Goal: Navigation & Orientation: Find specific page/section

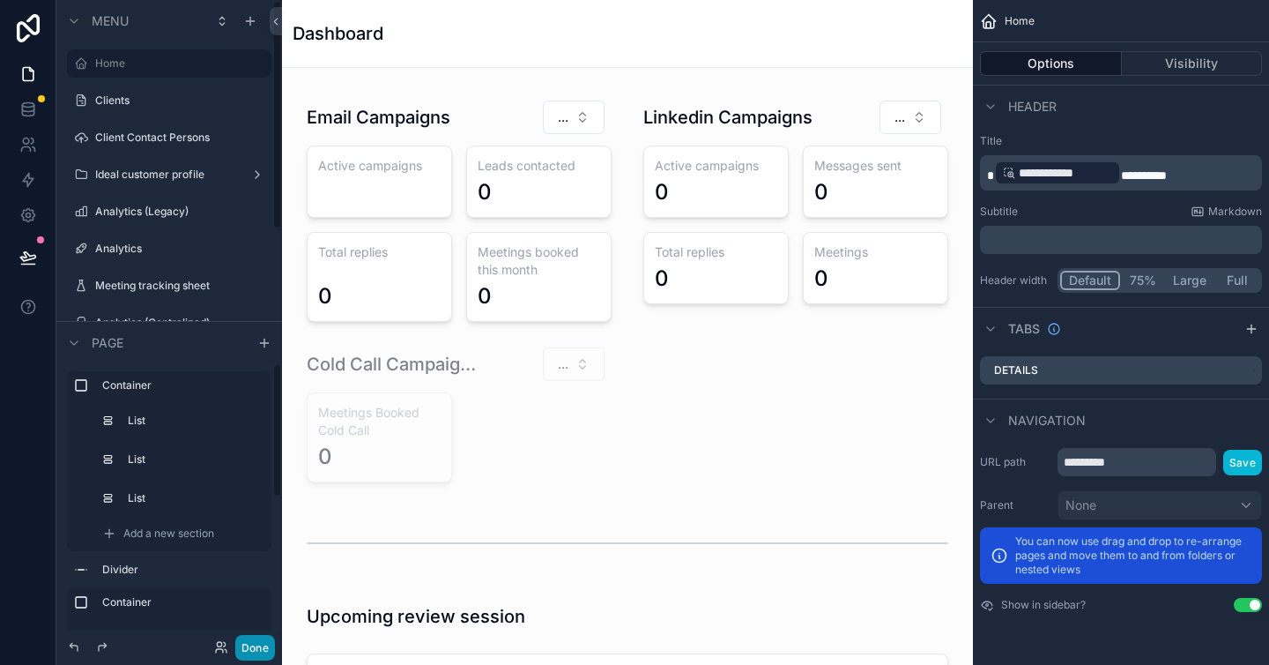
click at [257, 655] on button "Done" at bounding box center [255, 648] width 40 height 26
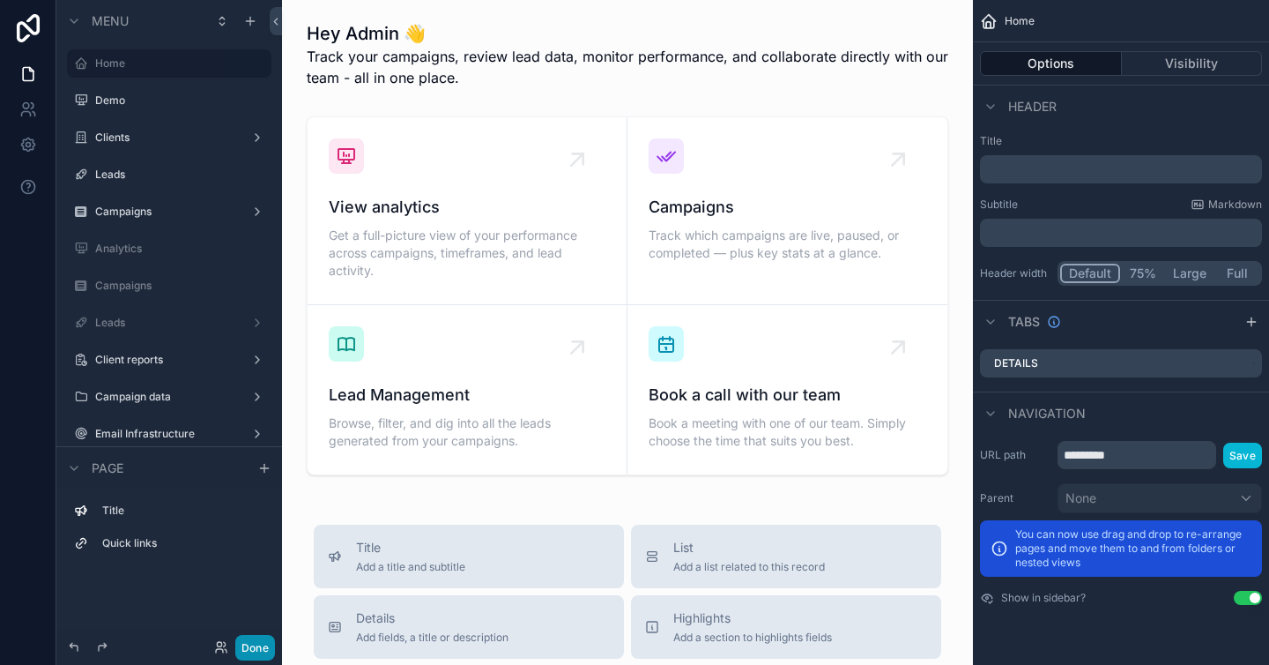
click at [254, 645] on button "Done" at bounding box center [255, 648] width 40 height 26
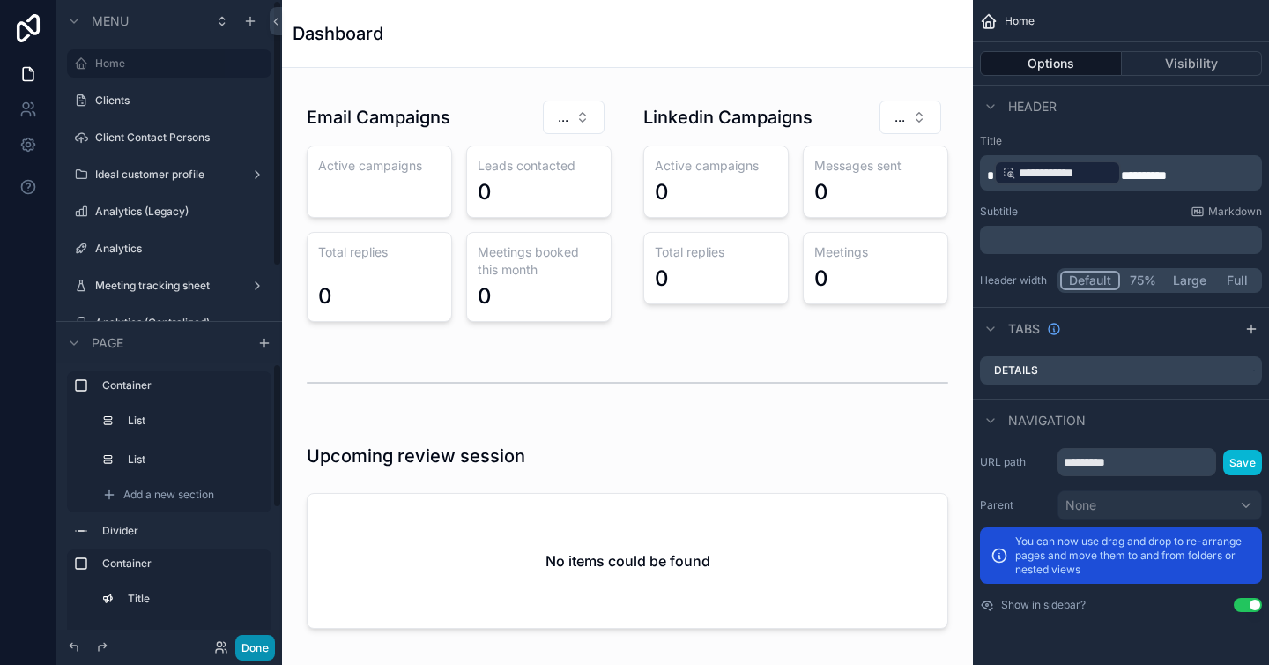
click at [261, 648] on button "Done" at bounding box center [255, 648] width 40 height 26
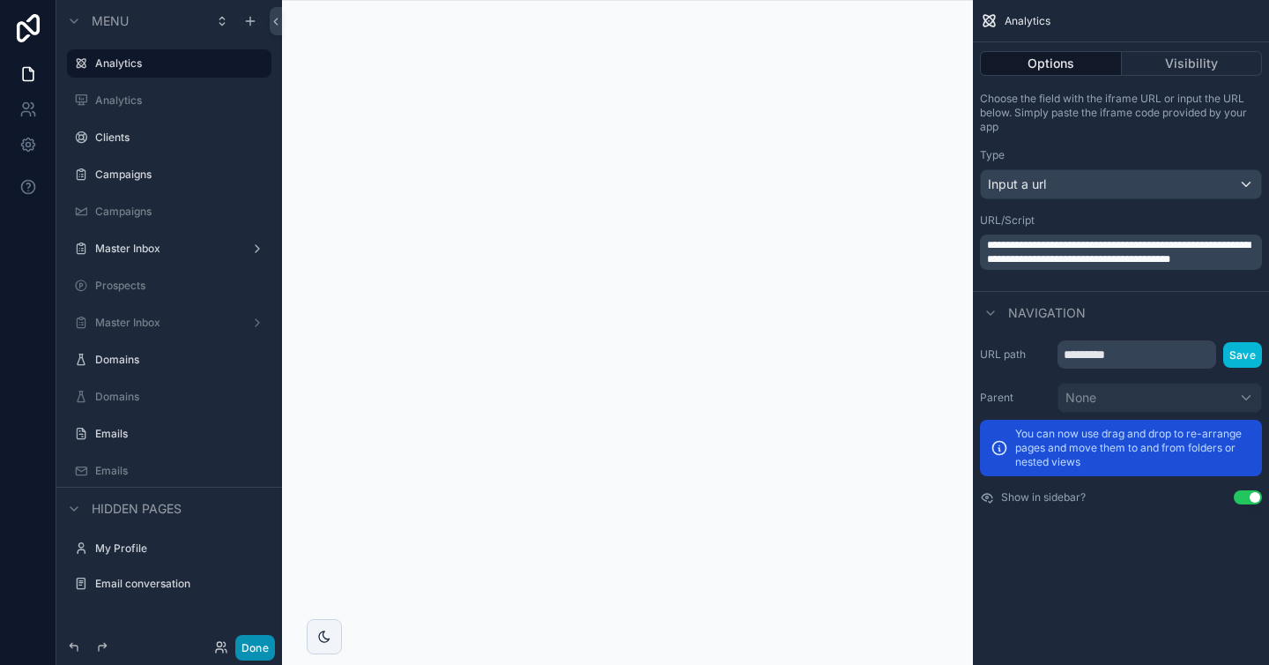
click at [263, 646] on button "Done" at bounding box center [255, 648] width 40 height 26
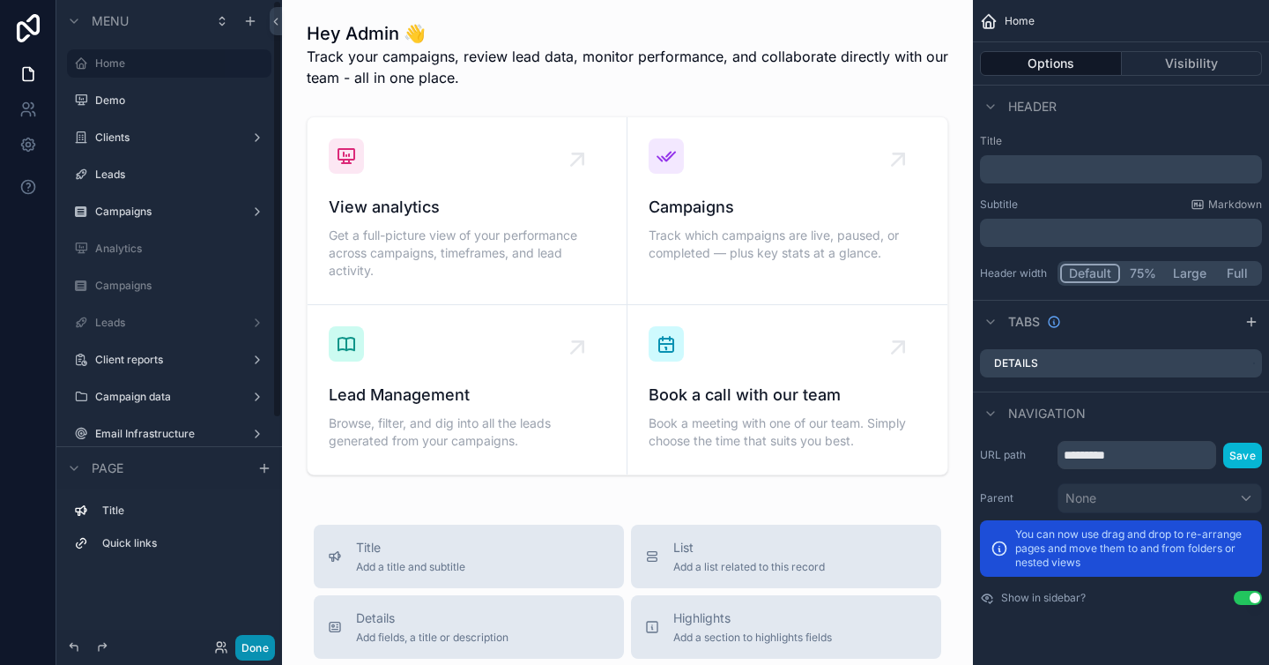
click at [262, 644] on button "Done" at bounding box center [255, 648] width 40 height 26
